Goal: Check status: Check status

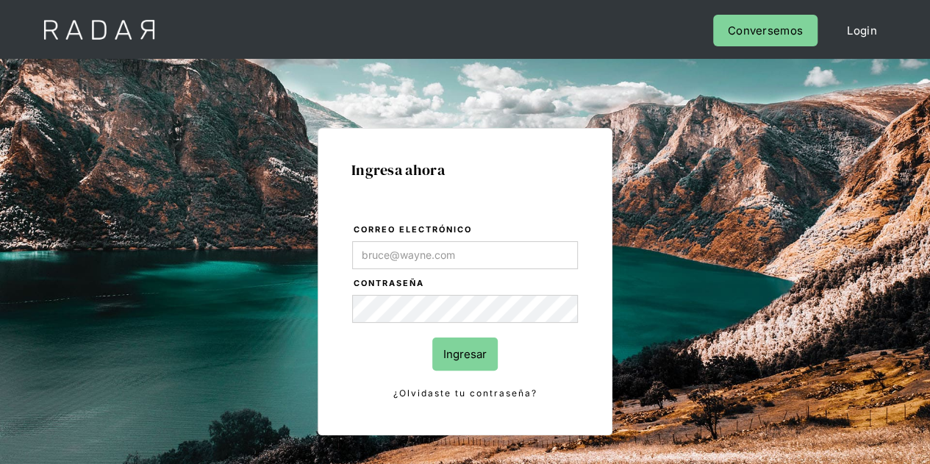
click at [413, 261] on input "Correo electrónico" at bounding box center [465, 255] width 226 height 28
type input "Evans@prontopaga.com"
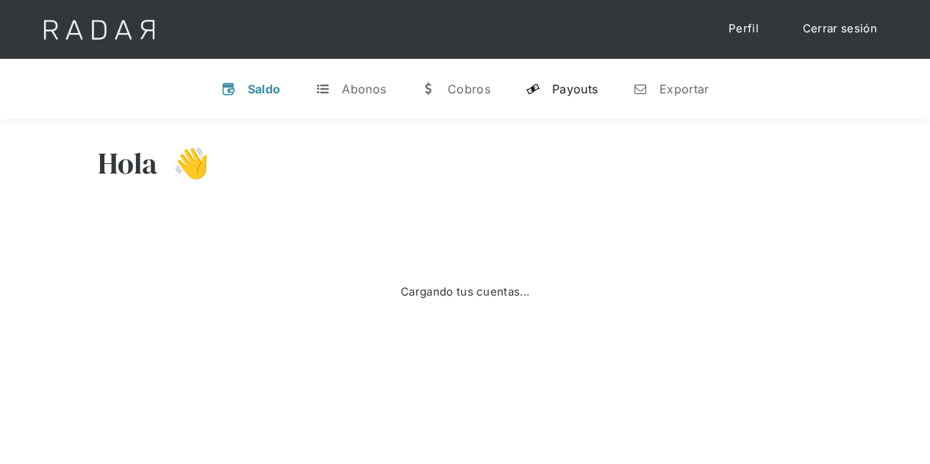
click at [572, 91] on div "Payouts" at bounding box center [575, 89] width 46 height 15
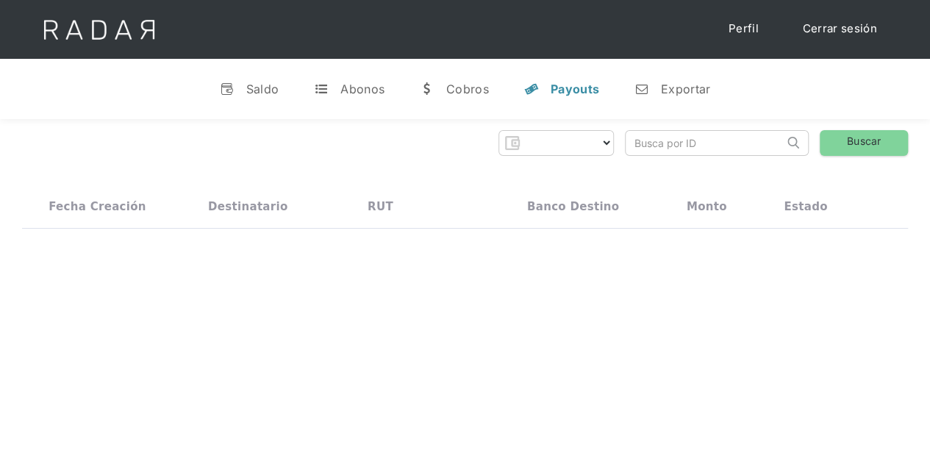
select select "prontopaga"
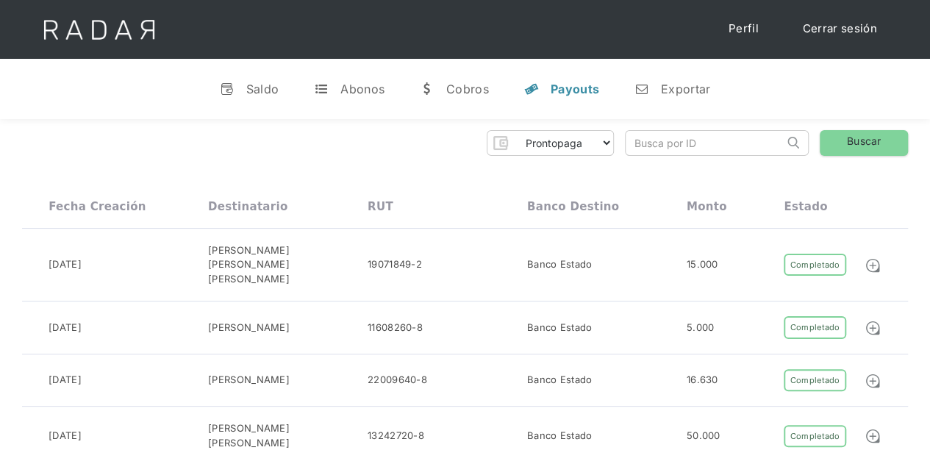
click at [698, 150] on input "search" at bounding box center [704, 143] width 158 height 24
paste input "d0617de6-9c9c-48b0-b7de-03de1e8c07e4"
click at [830, 137] on link "Buscar" at bounding box center [863, 143] width 88 height 26
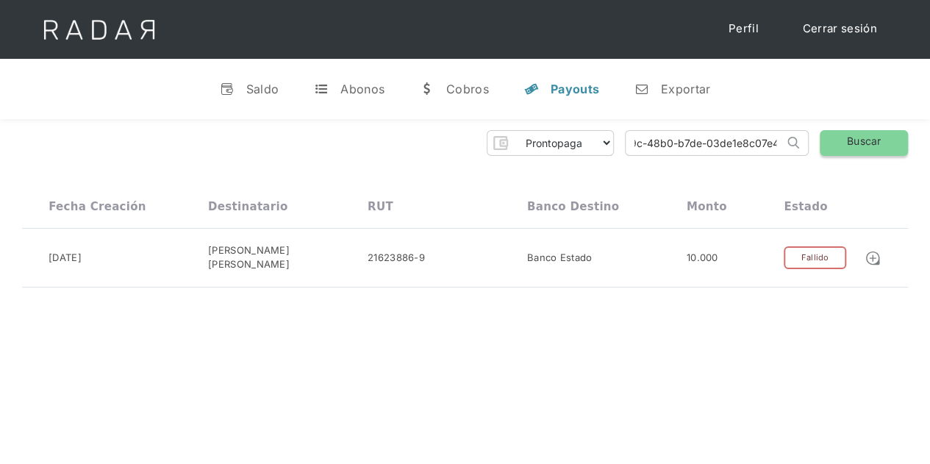
drag, startPoint x: 628, startPoint y: 142, endPoint x: 866, endPoint y: 139, distance: 238.1
click at [866, 139] on div "Prontopaga Prontopaga 2 Thank you! Your submission has been received! Oops! Som…" at bounding box center [464, 143] width 885 height 26
paste input "e7ac7fcb-33ce-487c-bd58-cf51679536d2"
click at [879, 143] on link "Buscar" at bounding box center [863, 143] width 88 height 26
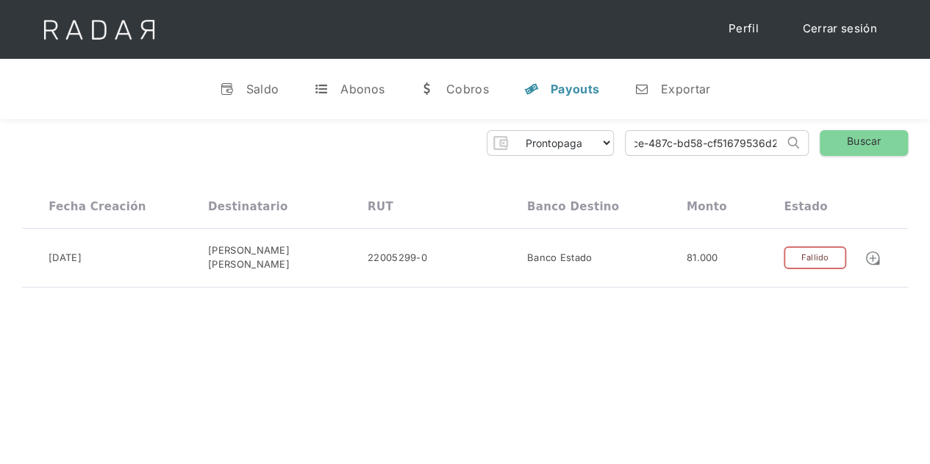
drag, startPoint x: 632, startPoint y: 143, endPoint x: 792, endPoint y: 147, distance: 160.2
click at [792, 147] on form "e7ac7fcb-33ce-487c-bd58-cf51679536d2 Search" at bounding box center [717, 143] width 184 height 26
paste input "7aa2500c-ed22-4cfc-af81-3a5e280e0c9d"
click at [832, 142] on link "Buscar" at bounding box center [863, 143] width 88 height 26
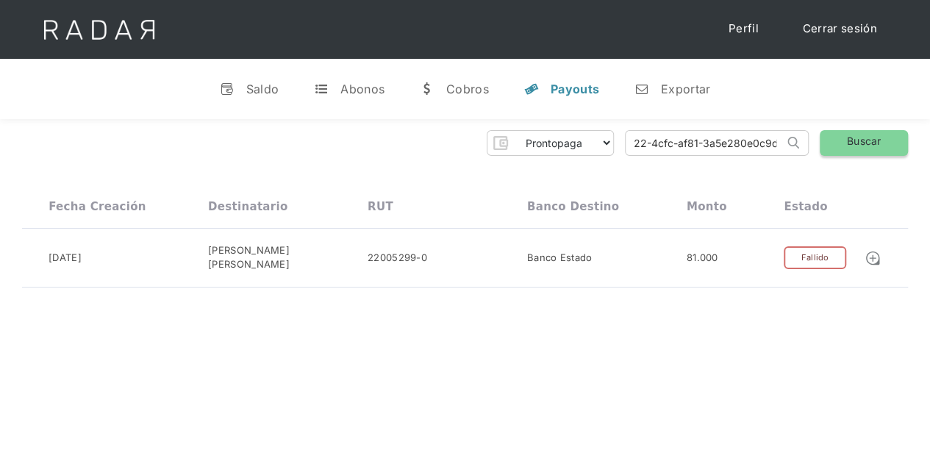
scroll to position [0, 0]
drag, startPoint x: 674, startPoint y: 144, endPoint x: 805, endPoint y: 140, distance: 130.9
click at [805, 140] on form "7aa2500c-ed22-4cfc-af81-3a5e280e0c9d Search" at bounding box center [717, 143] width 184 height 26
paste input "f9e17bd7-1e02-4a5d-bf73-190d8d94cf7a"
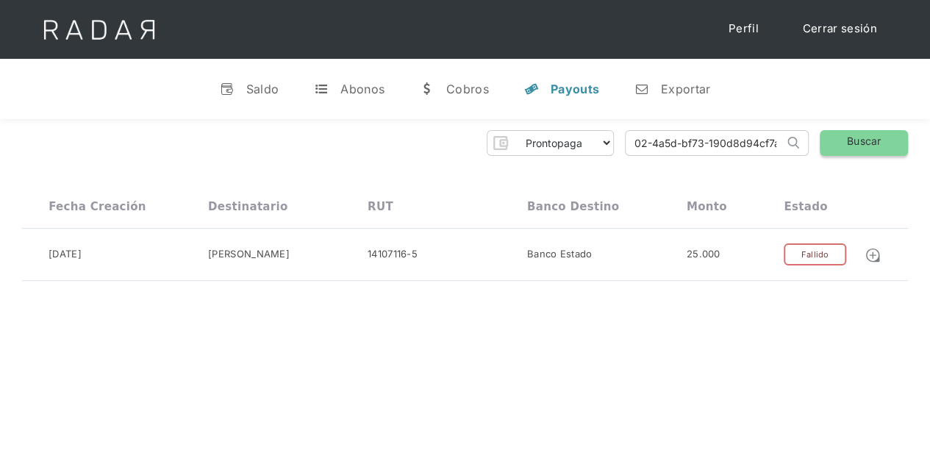
click at [836, 134] on link "Buscar" at bounding box center [863, 143] width 88 height 26
click at [257, 83] on div "Saldo" at bounding box center [262, 89] width 33 height 15
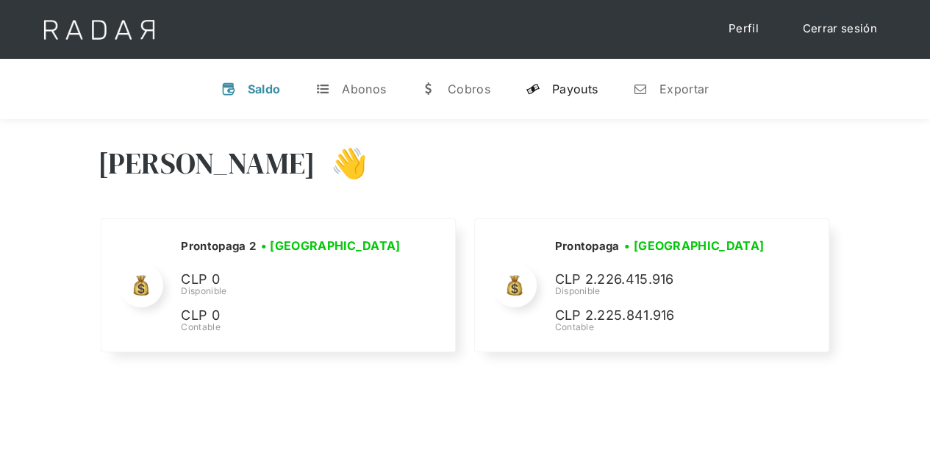
click at [566, 77] on link "y Payouts" at bounding box center [562, 89] width 96 height 38
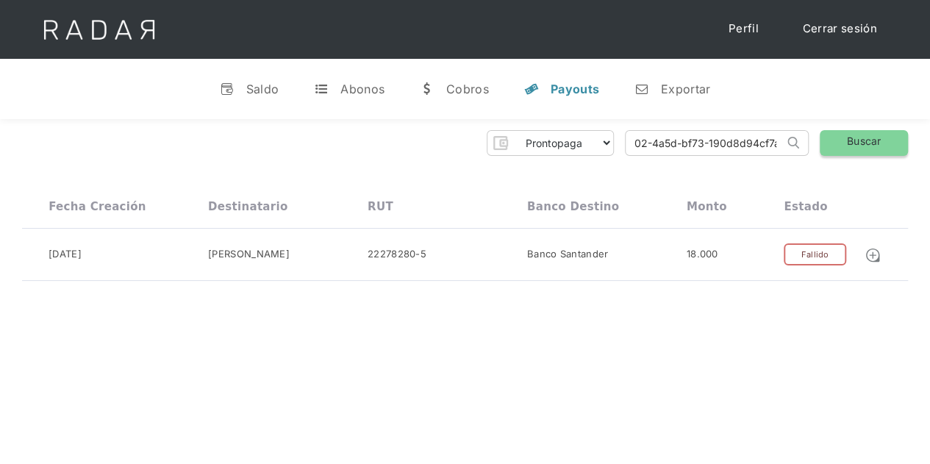
drag, startPoint x: 631, startPoint y: 143, endPoint x: 819, endPoint y: 147, distance: 188.2
click at [819, 147] on div "Prontopaga Prontopaga 2 Thank you! Your submission has been received! Oops! Som…" at bounding box center [464, 143] width 885 height 26
paste input "3926280b-60d9-4979-acc5-37ee2a9dce3"
type input "3926280b-60d9-4979-acc5-37ee2a9dce3a"
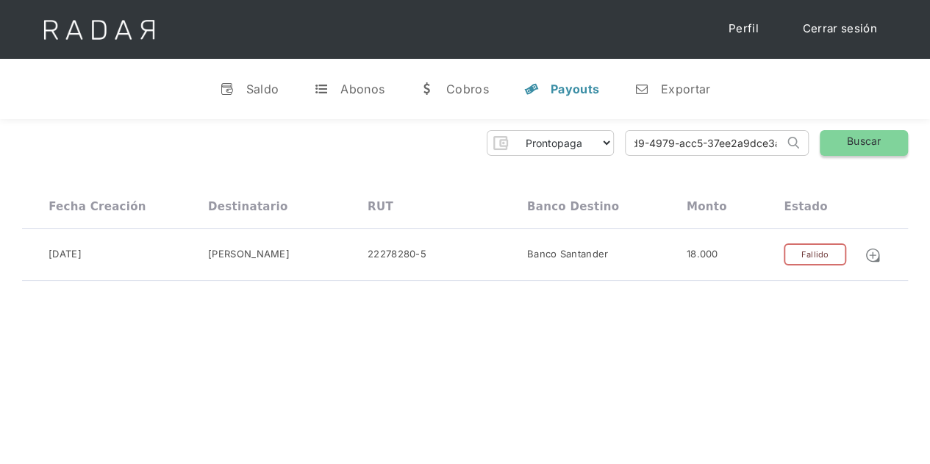
click at [836, 140] on link "Buscar" at bounding box center [863, 143] width 88 height 26
